Goal: Task Accomplishment & Management: Complete application form

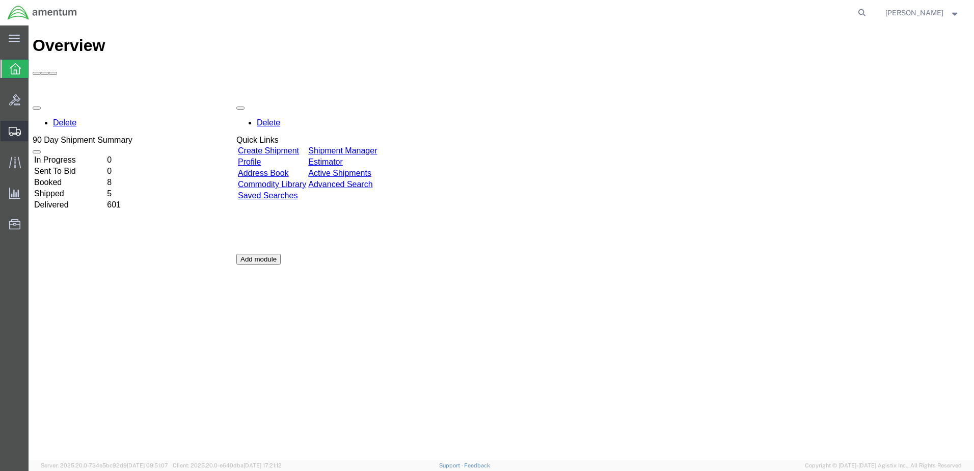
click at [0, 0] on span "Create Shipment" at bounding box center [0, 0] width 0 height 0
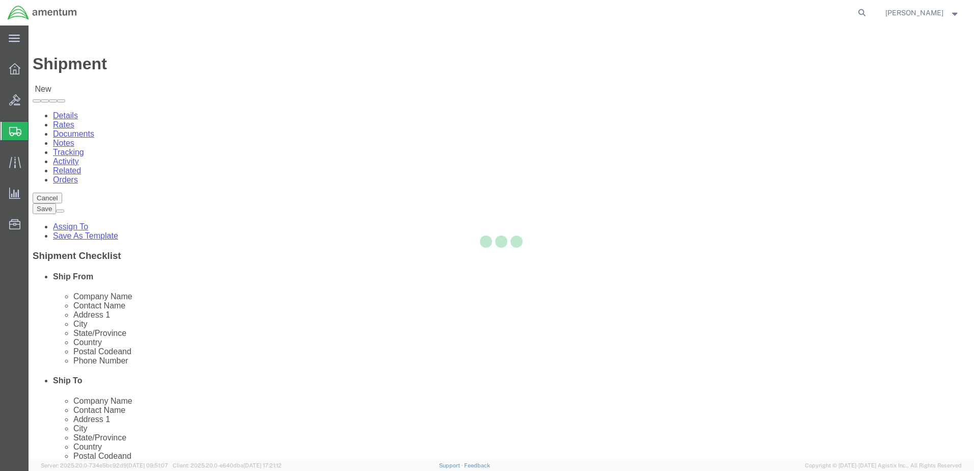
select select
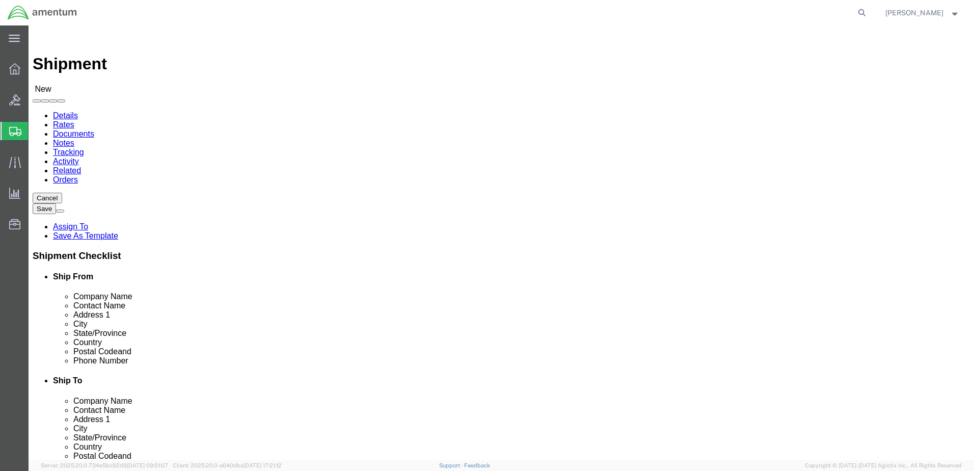
select select "MYPROFILE"
select select "CA"
click input "text"
click input "Amentum"
type input "Amentum"
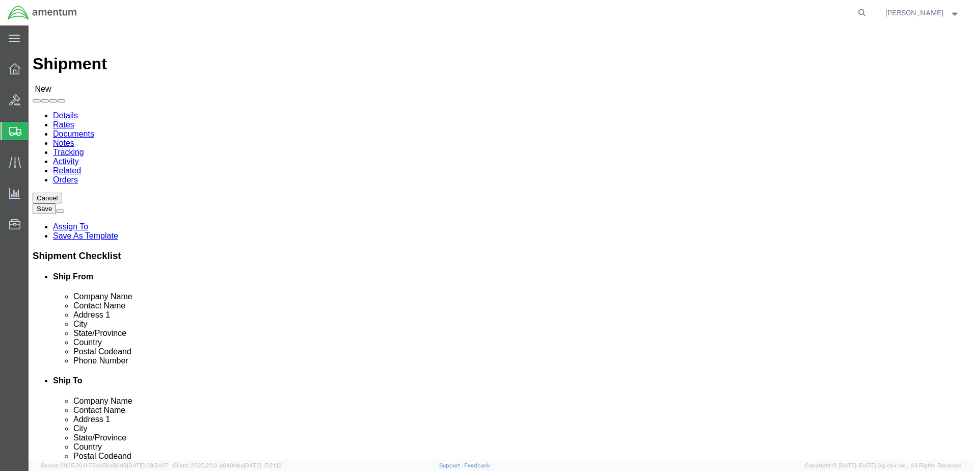
click label "Company Name"
click input "text"
type input "C"
type input "ATTN: [PERSON_NAME]"
click input "text"
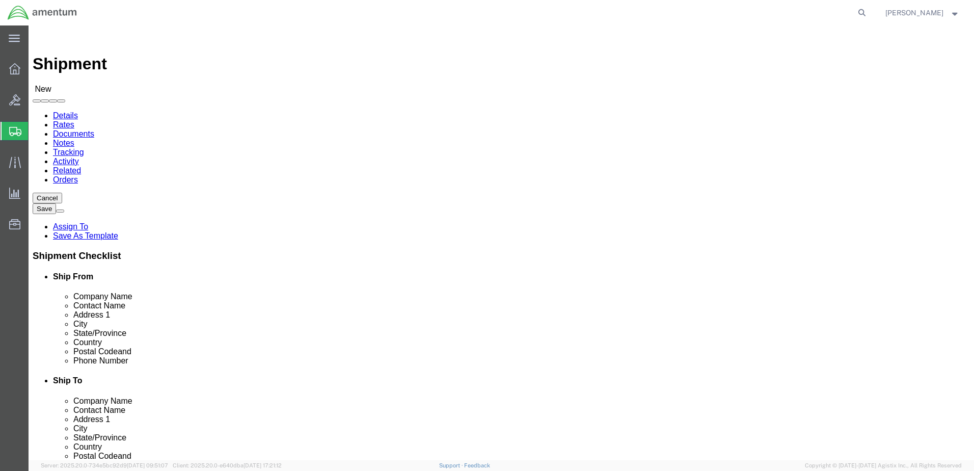
type input "2"
paste input "[STREET_ADDRESS]"
type input "[STREET_ADDRESS]"
click input "text"
type input "Hillsboro"
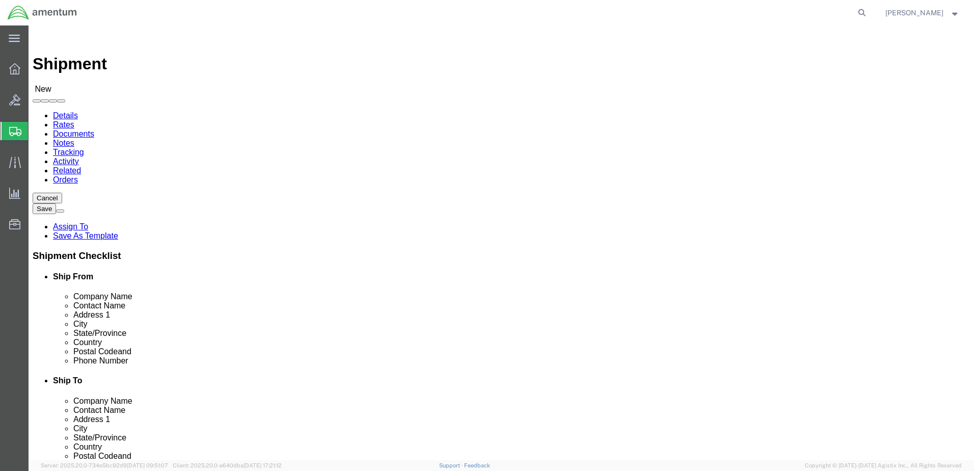
scroll to position [529, 0]
click input "Postal Code"
type input "97124"
click input "text"
paste input "619.904.0913"
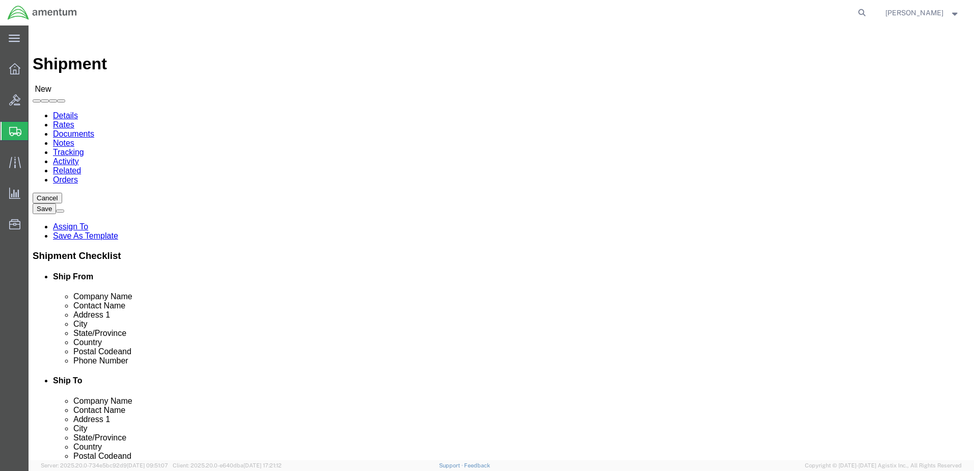
click input "619.904.0913"
type input "[PHONE_NUMBER]"
paste input "[PERSON_NAME][EMAIL_ADDRESS][PERSON_NAME][DOMAIN_NAME]"
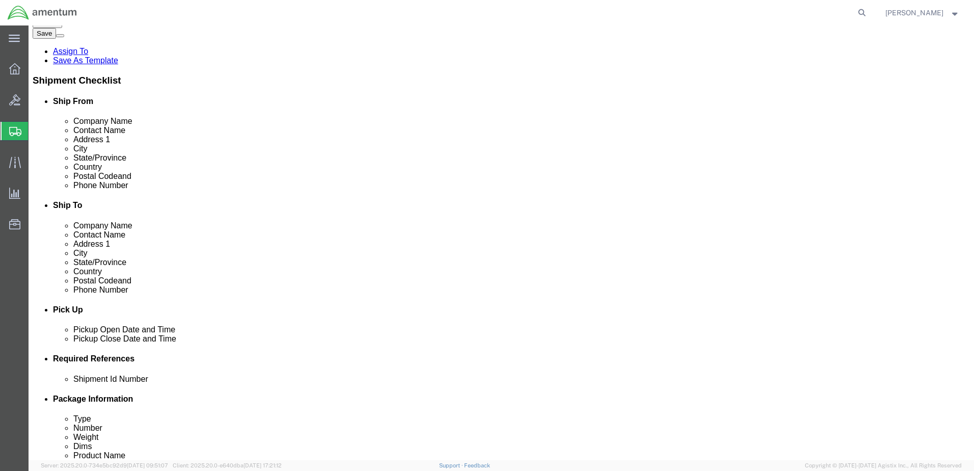
scroll to position [238, 0]
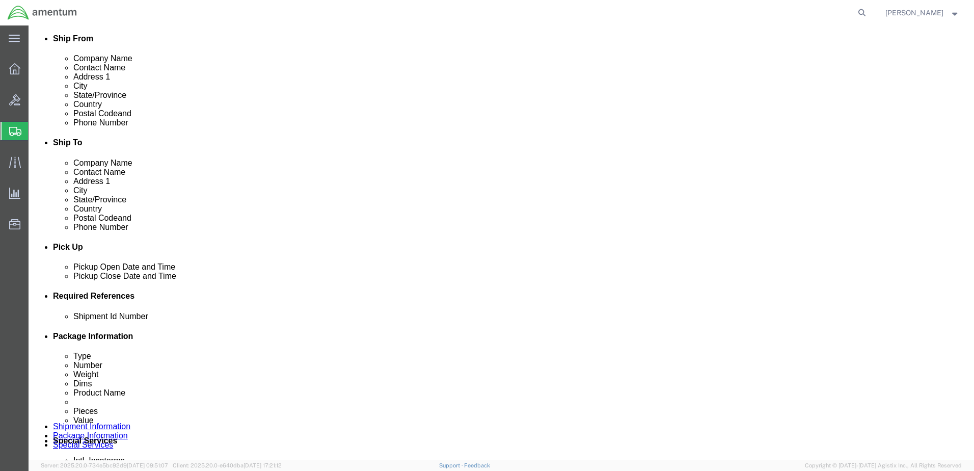
type input "[PERSON_NAME][EMAIL_ADDRESS][PERSON_NAME][DOMAIN_NAME]"
click button "Add reference"
click input "text"
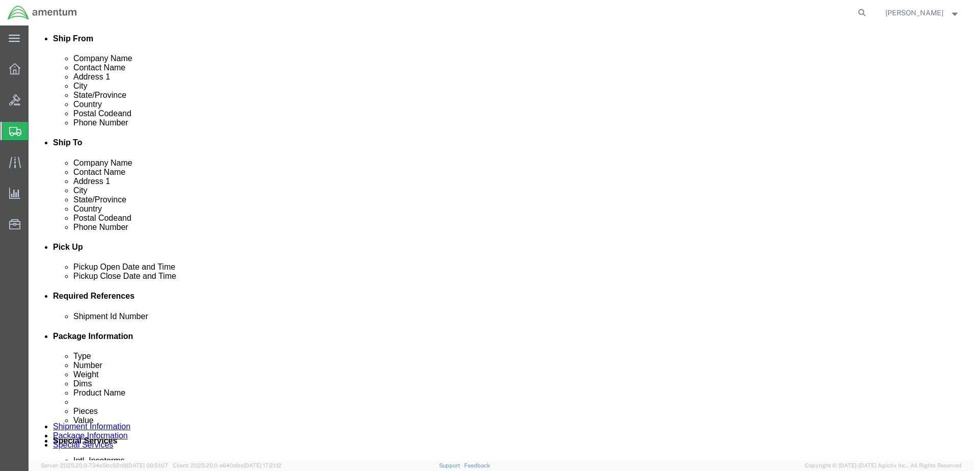
type input "1092025"
click select "Select Account Type Activity ID Airline Appointment Number ASN Batch Request # …"
select select "DEPT"
click select "Select Account Type Activity ID Airline Appointment Number ASN Batch Request # …"
click input "text"
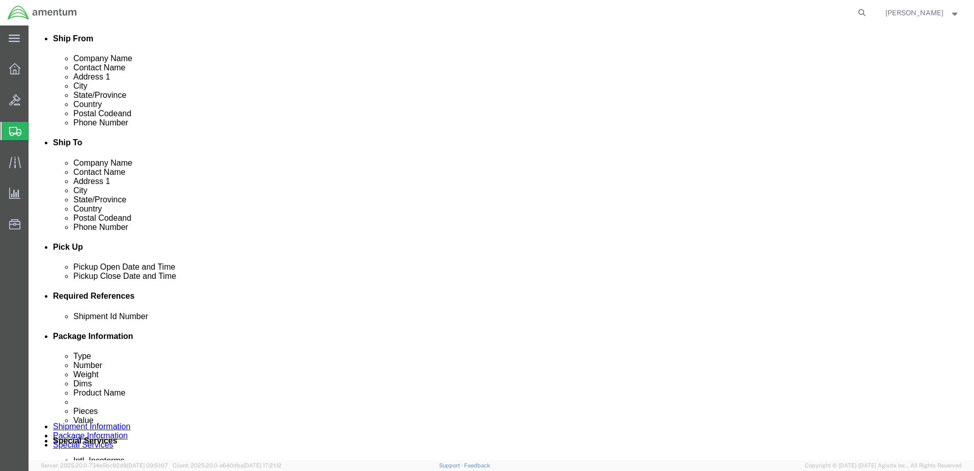
type input "CBP"
click select "Select Account Type Activity ID Airline Appointment Number ASN Batch Request # …"
select select "PROJNUM"
click select "Select Account Type Activity ID Airline Appointment Number ASN Batch Request # …"
paste input "AME-2026-IP01-FO013-2219-NAMC-Z000"
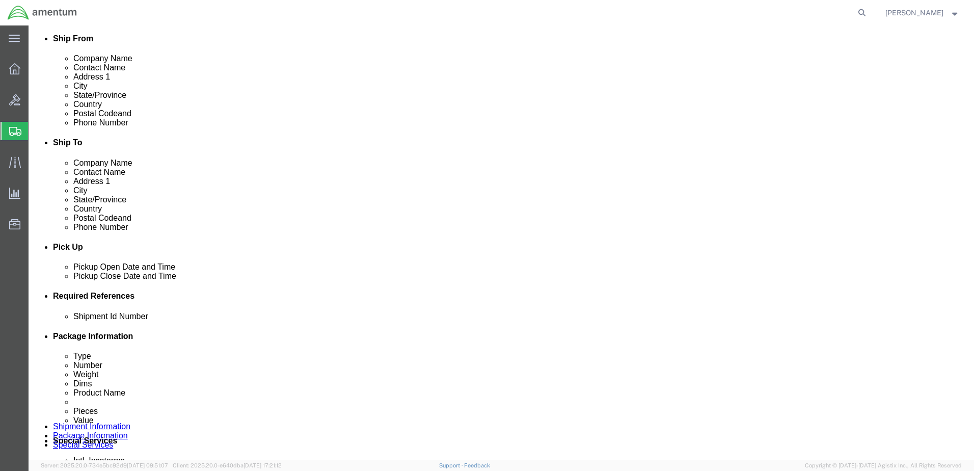
scroll to position [0, 53]
type input "AME-2026-IP01-FO013-2219-NAMC-Z000"
click select "Select Account Type Activity ID Airline Appointment Number ASN Batch Request # …"
select select "CUSTREF"
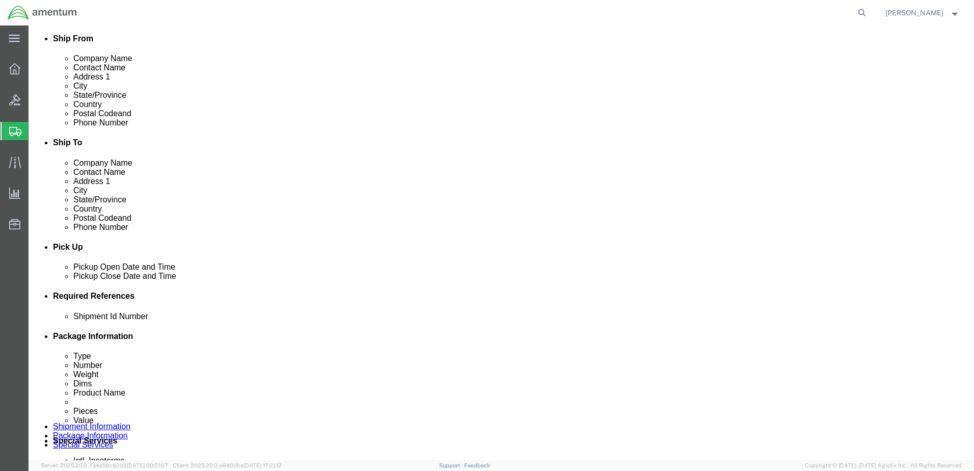
click select "Select Account Type Activity ID Airline Appointment Number ASN Batch Request # …"
click input "text"
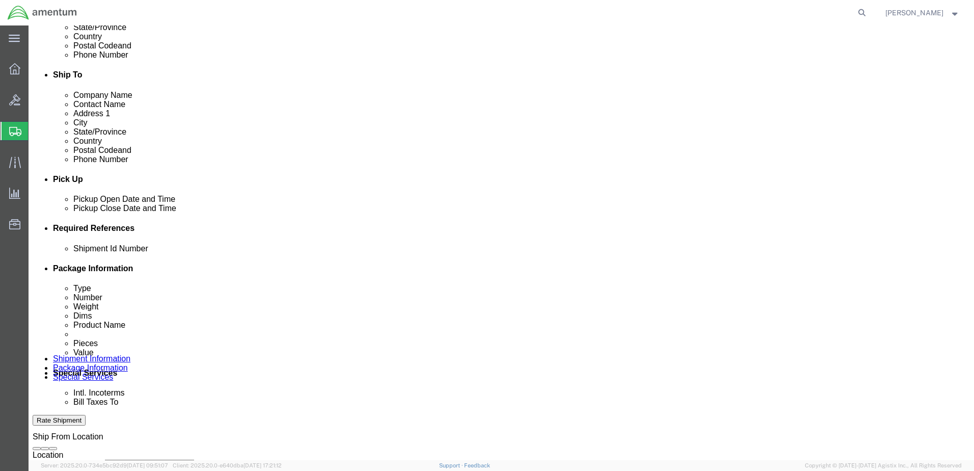
scroll to position [459, 0]
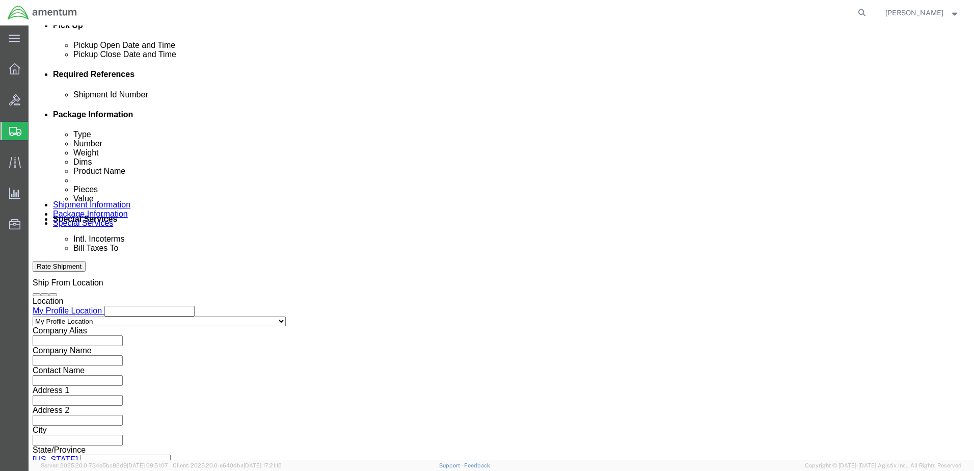
type input "814KB Book"
click button "Continue"
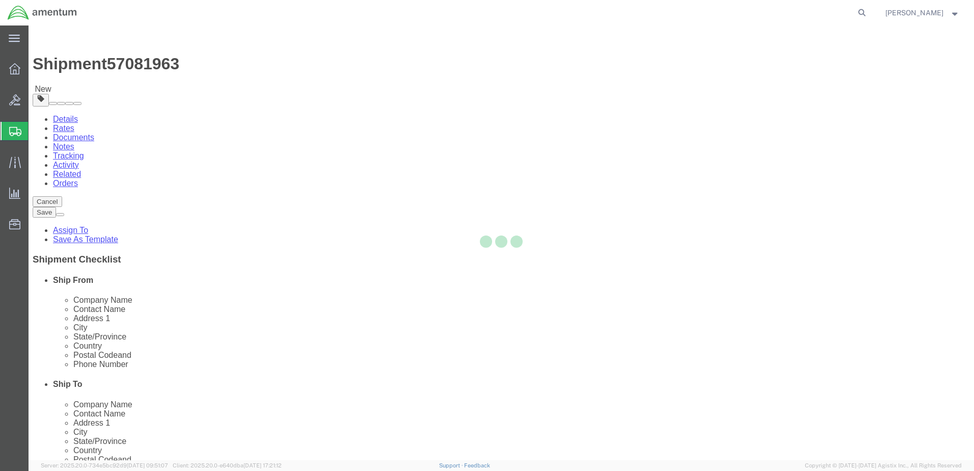
select select "CBOX"
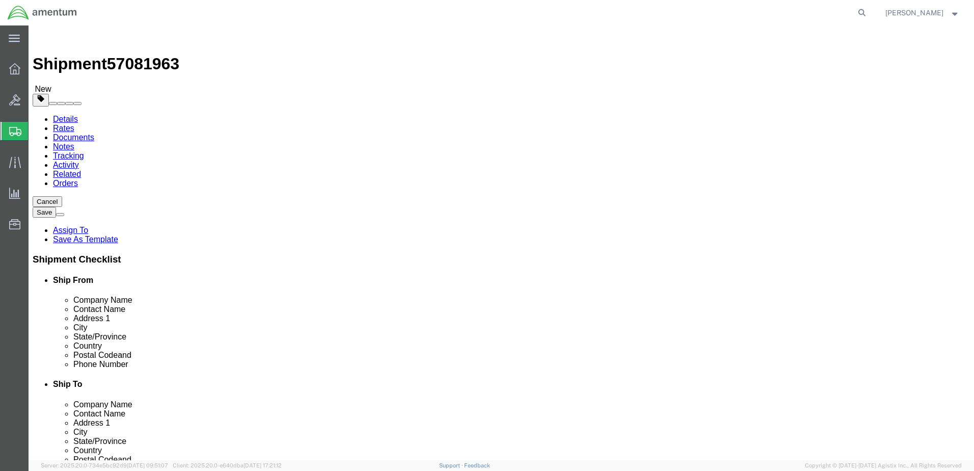
click input "text"
type input "17"
type input "20"
type input "9"
drag, startPoint x: 165, startPoint y: 238, endPoint x: 121, endPoint y: 234, distance: 43.4
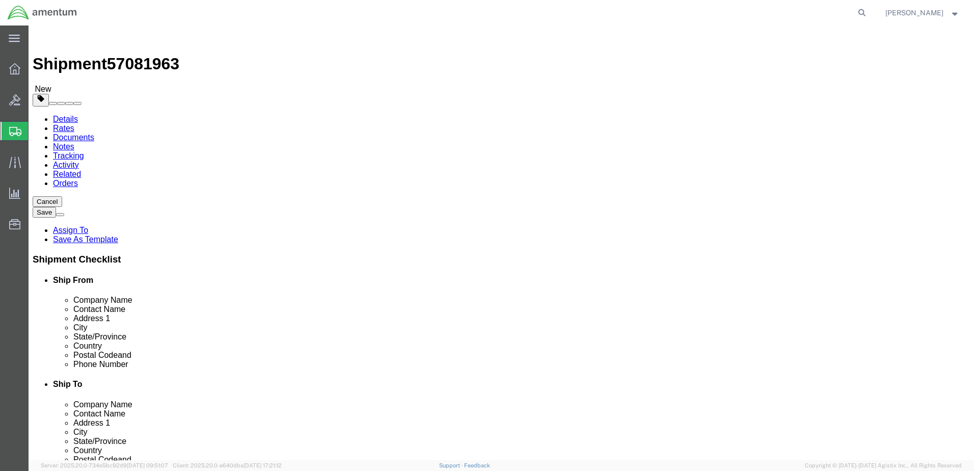
click div "Weight 0.00 Select kgs lbs Ship. t°"
type input "5.00"
click span
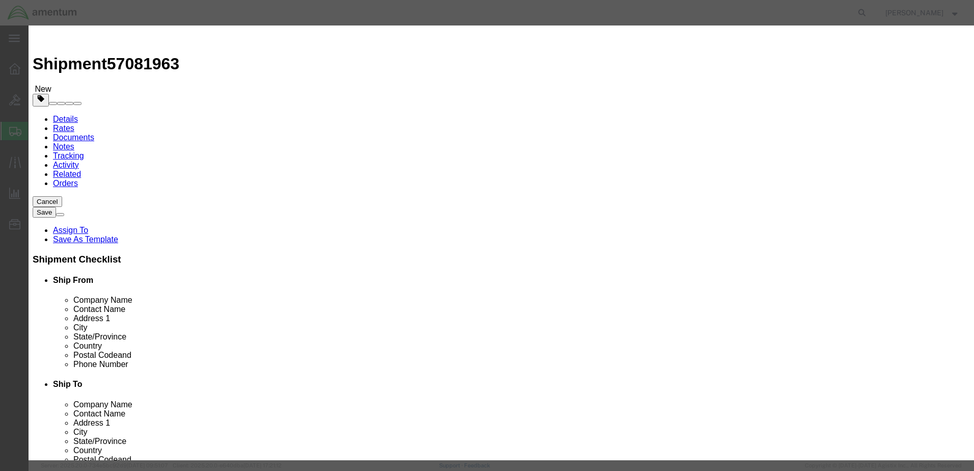
click input "text"
type input "814KB Logbook (Laptop)"
drag, startPoint x: 302, startPoint y: 97, endPoint x: 266, endPoint y: 99, distance: 35.7
click div "Pieces 0 Select Bag Barrels 100Board Feet Bottle Box Blister Pack Carats Can Ca…"
type input "1"
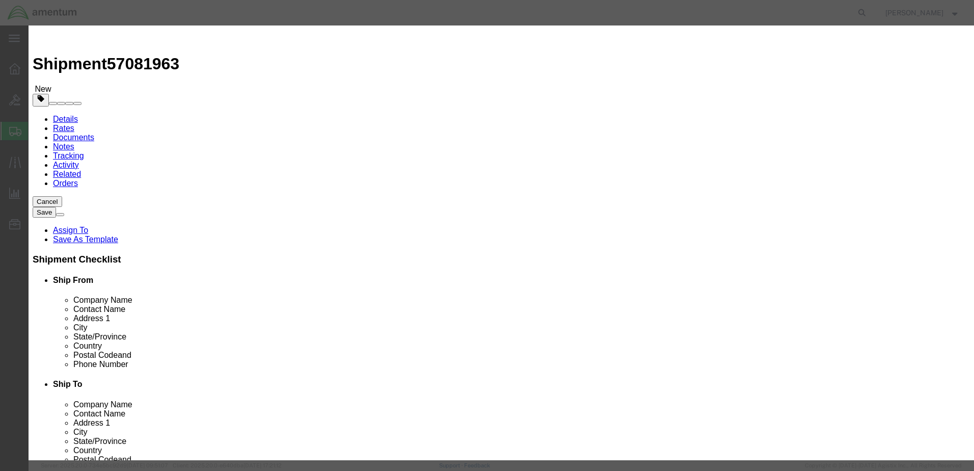
click div "Commodity library"
click input "text"
type input "10000.00"
click button "Save & Close"
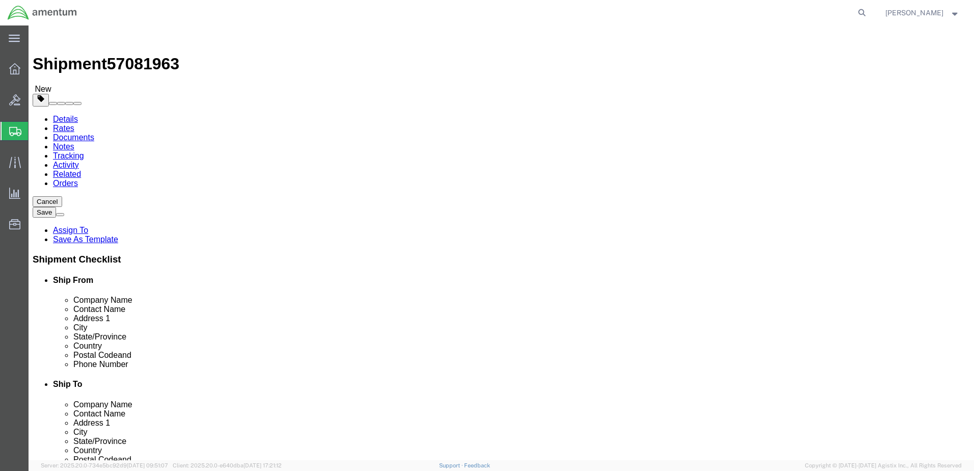
click icon
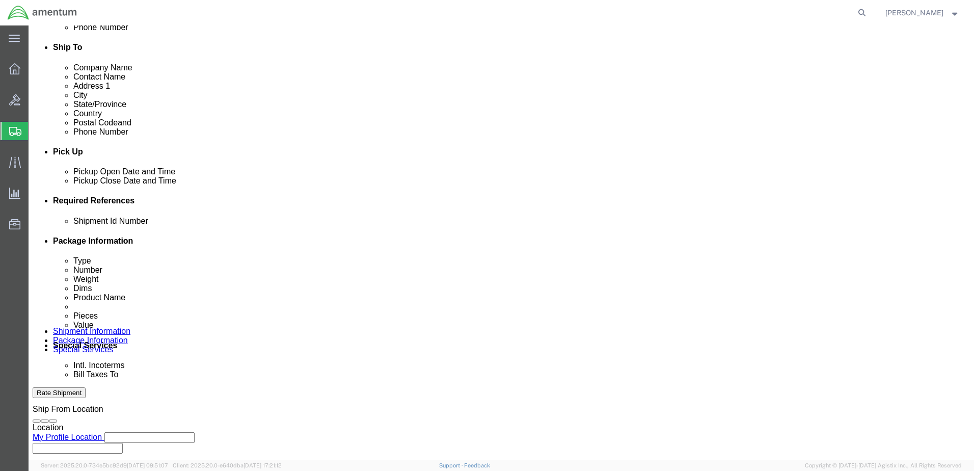
scroll to position [340, 0]
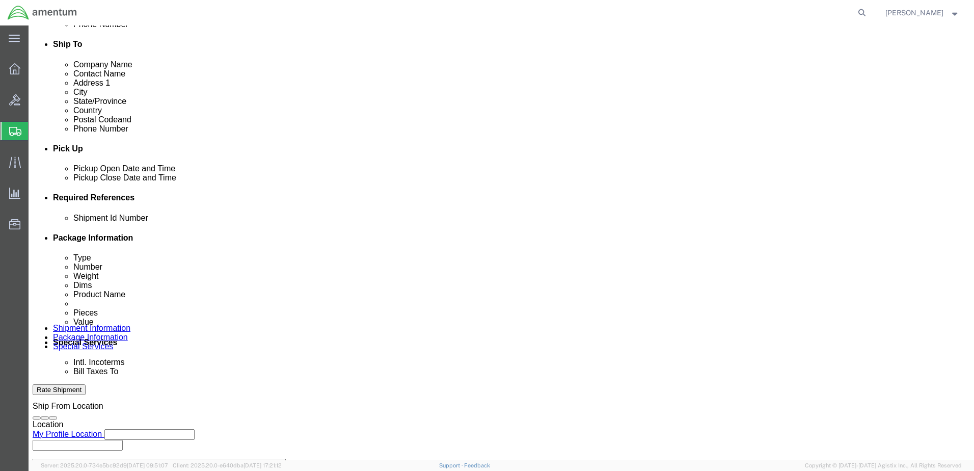
click input "814KB Book"
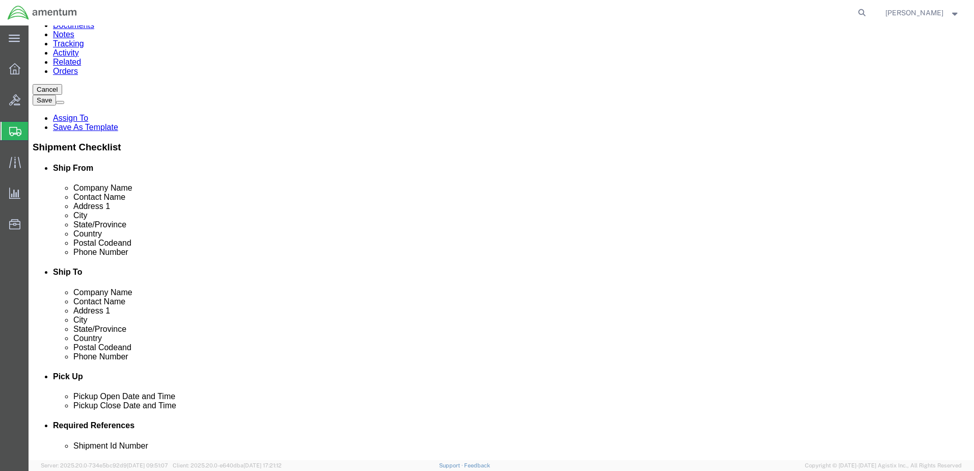
scroll to position [120, 0]
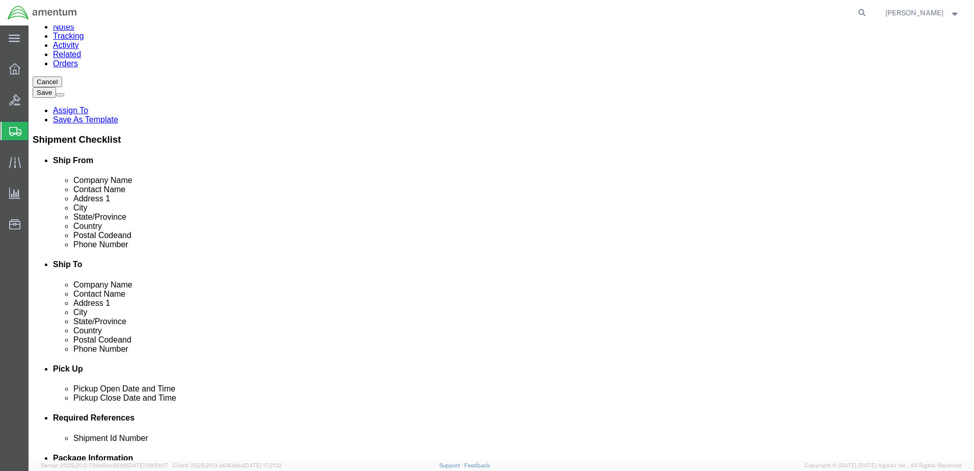
type input "814KB LogBook"
click button "Rate Shipment"
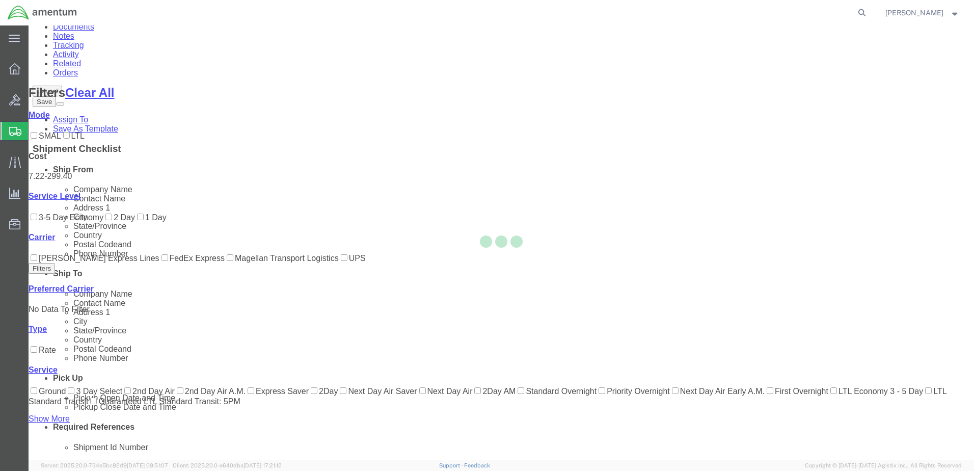
scroll to position [97, 0]
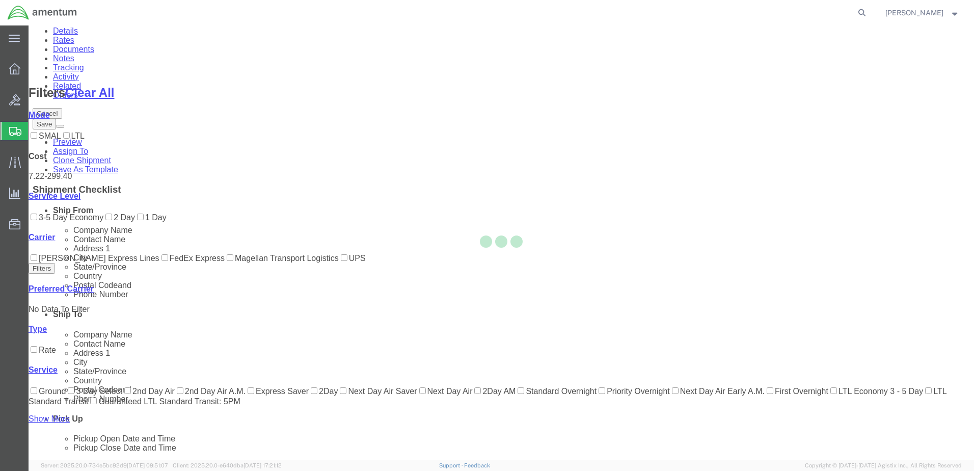
scroll to position [0, 0]
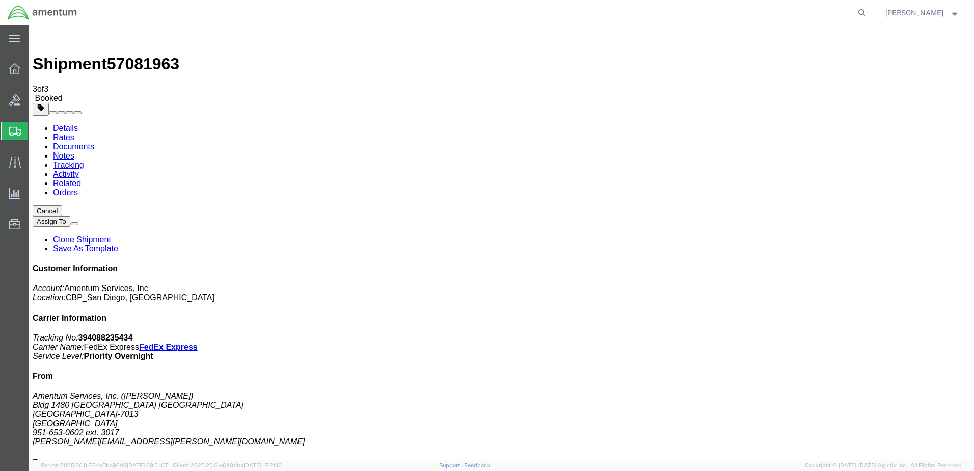
drag, startPoint x: 135, startPoint y: 184, endPoint x: 319, endPoint y: 214, distance: 186.9
drag, startPoint x: 114, startPoint y: 161, endPoint x: 443, endPoint y: 159, distance: 329.1
